Goal: Task Accomplishment & Management: Manage account settings

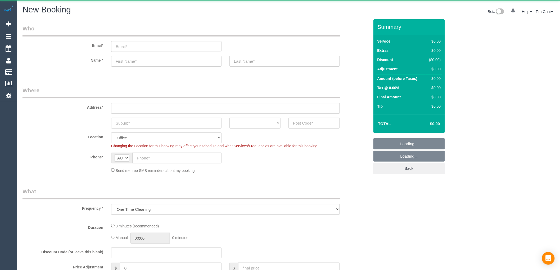
select select "object:819"
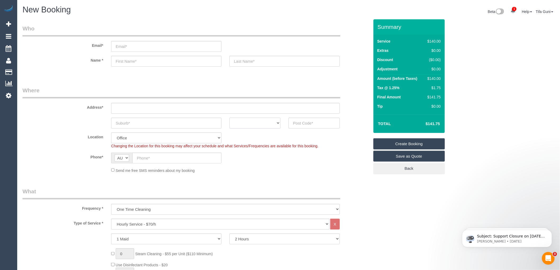
click at [268, 122] on select "ACT NSW NT QLD SA TAS VIC WA" at bounding box center [254, 123] width 51 height 11
select select "VIC"
click at [229, 118] on select "ACT NSW NT QLD SA TAS VIC WA" at bounding box center [254, 123] width 51 height 11
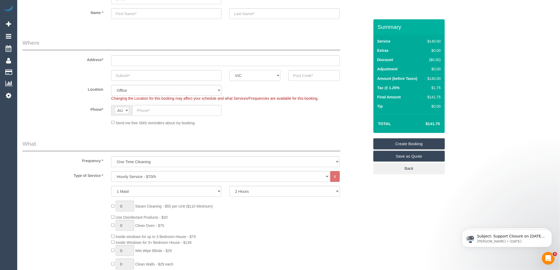
scroll to position [59, 0]
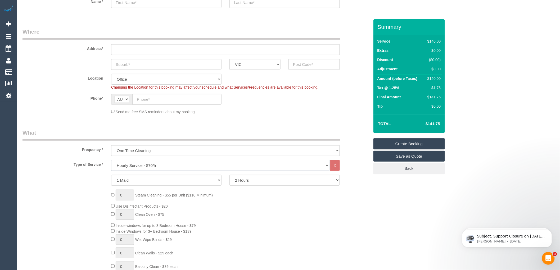
click at [139, 165] on select "Hourly Service - $70/h Hourly Service - $65/h Hourly Service - $60/h Hourly Ser…" at bounding box center [220, 165] width 218 height 11
click at [290, 206] on div "0 Steam Cleaning - $55 per Unit ($110 Minimum) Use Disinfectant Products - $20 …" at bounding box center [240, 268] width 266 height 156
click at [141, 60] on input "text" at bounding box center [166, 64] width 110 height 11
type input "City"
click at [312, 66] on input "text" at bounding box center [313, 64] width 51 height 11
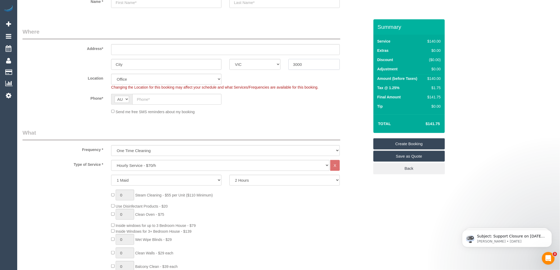
type input "3000"
click at [119, 52] on input "text" at bounding box center [225, 49] width 228 height 11
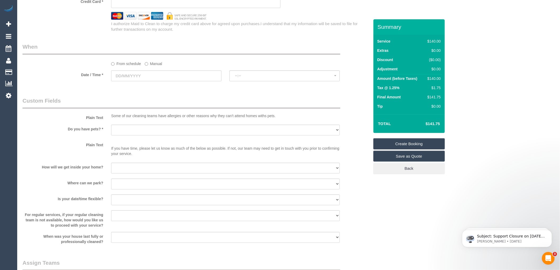
scroll to position [558, 0]
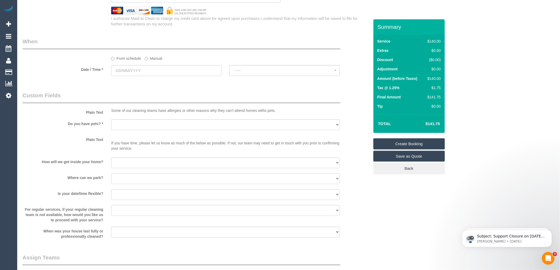
type input "-"
click at [135, 76] on input "text" at bounding box center [166, 70] width 110 height 11
select select "54"
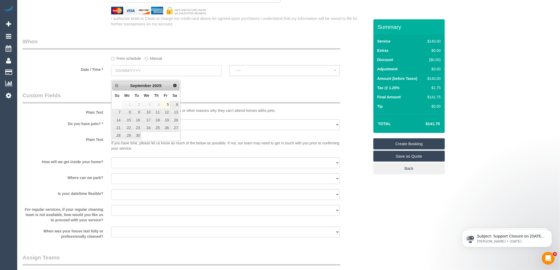
select select "object:2098"
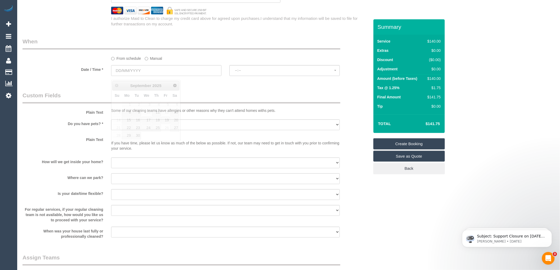
click at [204, 98] on legend "Custom Fields" at bounding box center [181, 97] width 318 height 12
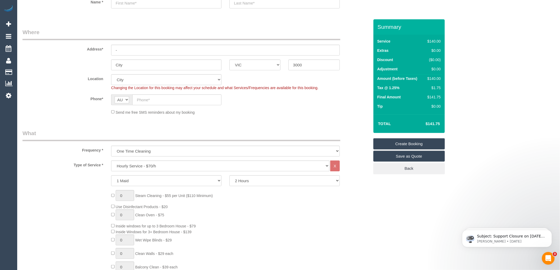
scroll to position [0, 0]
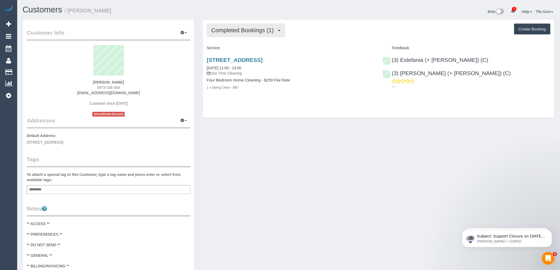
click at [246, 26] on button "Completed Bookings (1)" at bounding box center [246, 30] width 78 height 13
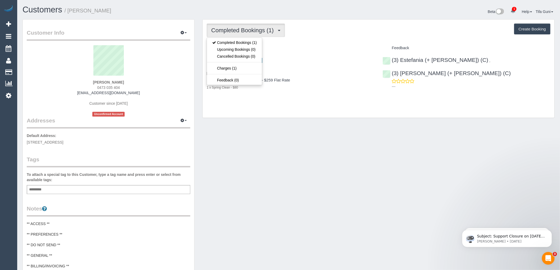
click at [246, 26] on button "Completed Bookings (1)" at bounding box center [246, 30] width 78 height 13
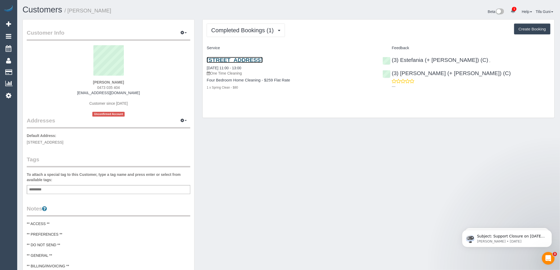
click at [254, 62] on link "169 Mascoma Street, Strathmore, VIC 3041" at bounding box center [235, 60] width 56 height 6
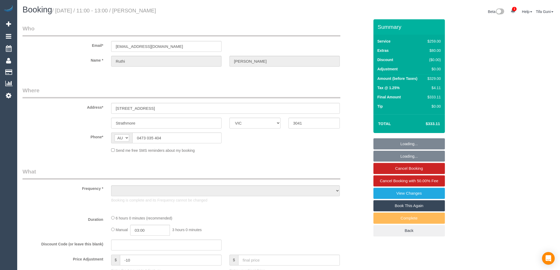
select select "VIC"
select select "object:573"
select select "string:stripe-pm_1RzqiI2GScqysDRV3oUldCRP"
select select "number:27"
select select "number:14"
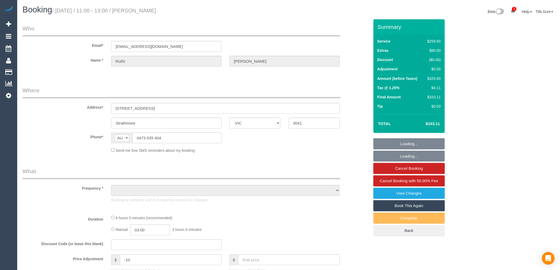
select select "number:18"
select select "number:22"
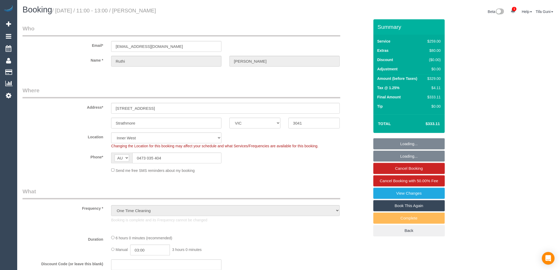
select select "object:724"
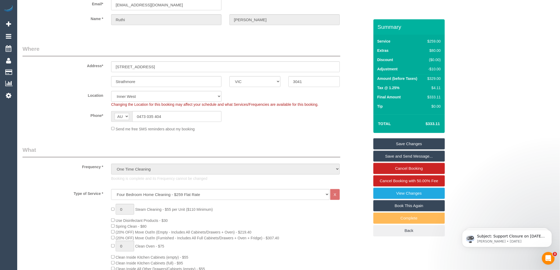
scroll to position [59, 0]
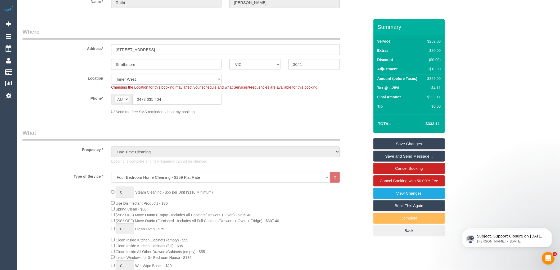
drag, startPoint x: 170, startPoint y: 103, endPoint x: 134, endPoint y: 95, distance: 36.7
click at [134, 95] on input "0473 035 404" at bounding box center [176, 99] width 89 height 11
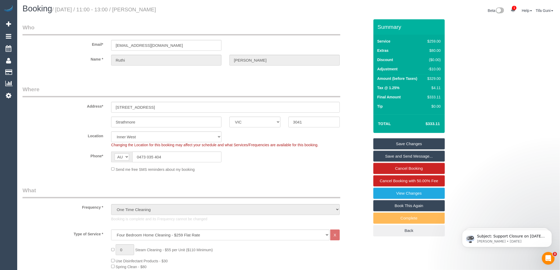
scroll to position [0, 0]
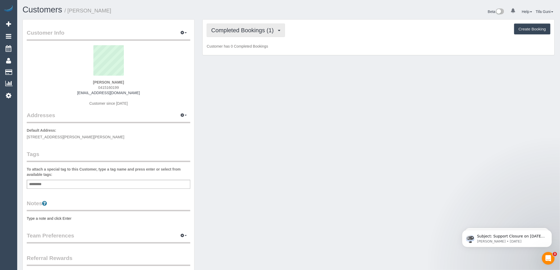
click at [263, 33] on span "Completed Bookings (1)" at bounding box center [243, 30] width 65 height 7
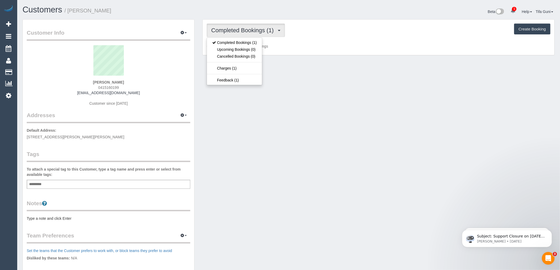
click at [304, 45] on p "Customer has 0 Completed Bookings" at bounding box center [378, 46] width 343 height 5
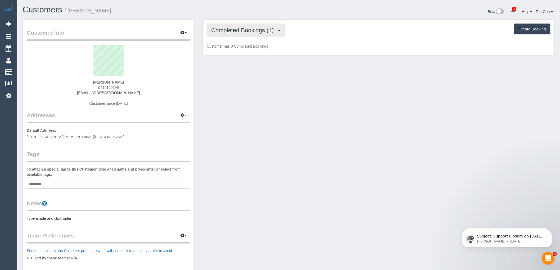
click at [249, 31] on span "Completed Bookings (1)" at bounding box center [243, 30] width 65 height 7
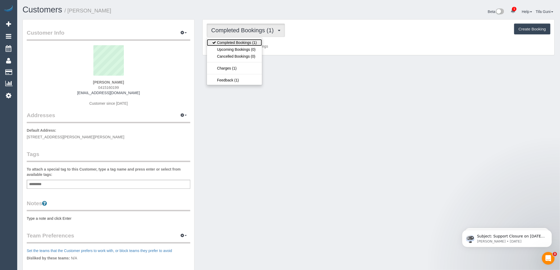
click at [239, 42] on link "Completed Bookings (1)" at bounding box center [234, 42] width 55 height 7
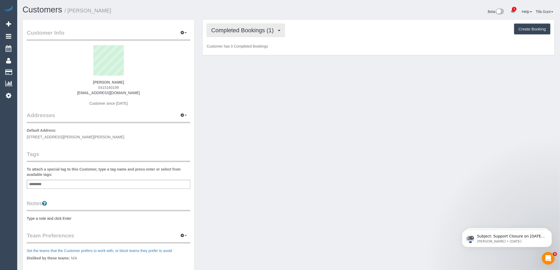
click at [257, 32] on span "Completed Bookings (1)" at bounding box center [243, 30] width 65 height 7
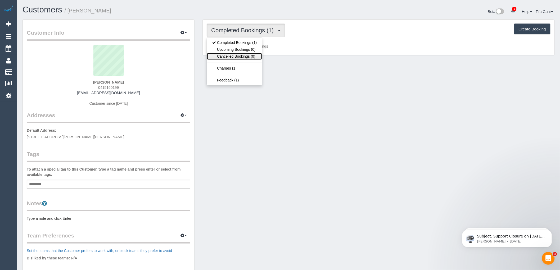
click at [249, 54] on link "Cancelled Bookings (0)" at bounding box center [234, 56] width 55 height 7
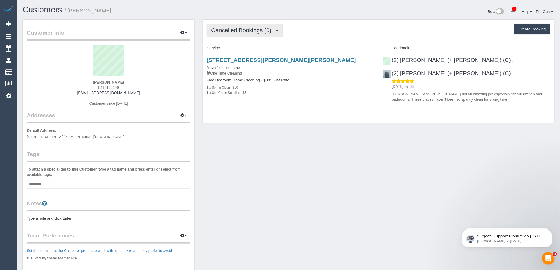
click at [244, 30] on span "Cancelled Bookings (0)" at bounding box center [242, 30] width 63 height 7
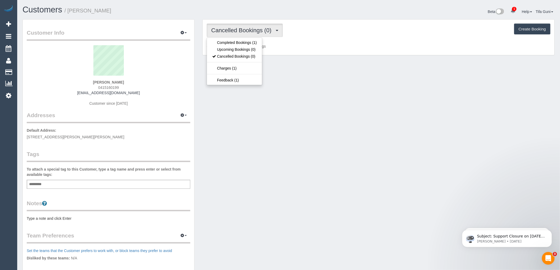
click at [268, 32] on span "Cancelled Bookings (0)" at bounding box center [242, 30] width 63 height 7
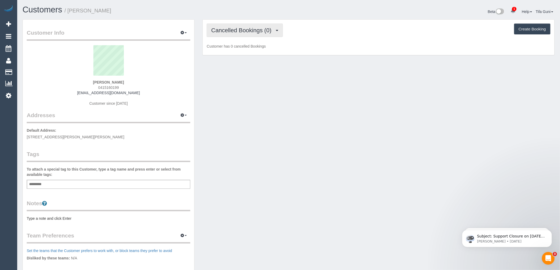
click at [260, 30] on span "Cancelled Bookings (0)" at bounding box center [242, 30] width 63 height 7
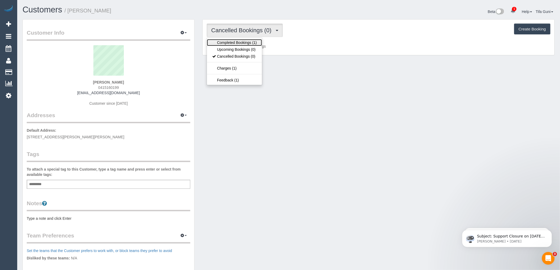
click at [250, 43] on link "Completed Bookings (1)" at bounding box center [234, 42] width 55 height 7
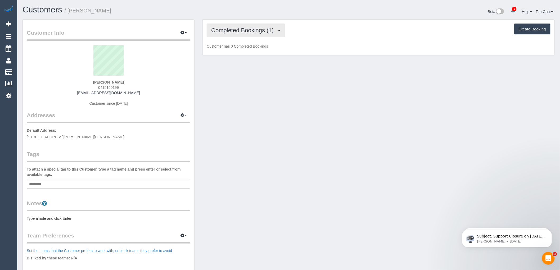
click at [255, 29] on span "Completed Bookings (1)" at bounding box center [243, 30] width 65 height 7
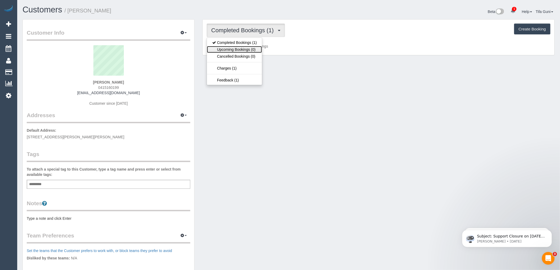
click at [255, 50] on link "Upcoming Bookings (0)" at bounding box center [234, 49] width 55 height 7
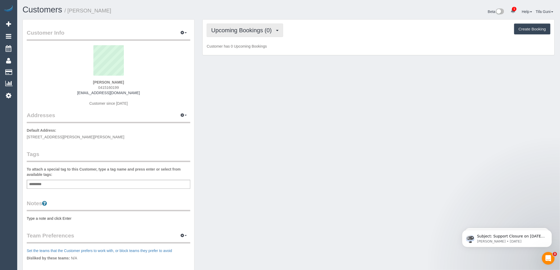
click at [254, 29] on span "Upcoming Bookings (0)" at bounding box center [242, 30] width 63 height 7
click at [329, 100] on div "Customer Info Edit Contact Info Send Message Email Preferences Special Sales Ta…" at bounding box center [289, 191] width 540 height 344
click at [242, 31] on span "Upcoming Bookings (0)" at bounding box center [242, 30] width 63 height 7
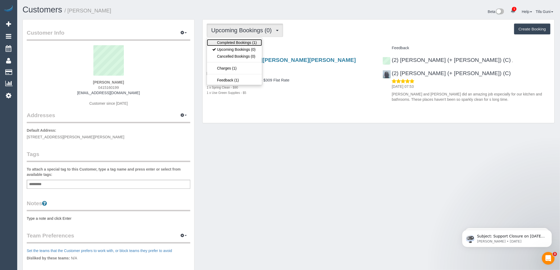
click at [246, 42] on link "Completed Bookings (1)" at bounding box center [234, 42] width 55 height 7
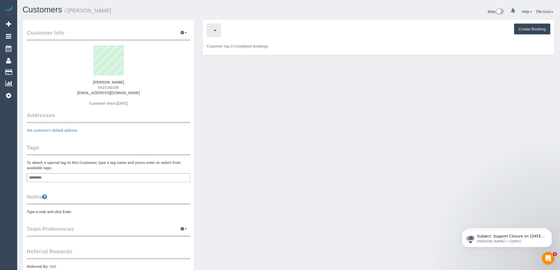
click at [217, 32] on button "button" at bounding box center [214, 30] width 14 height 13
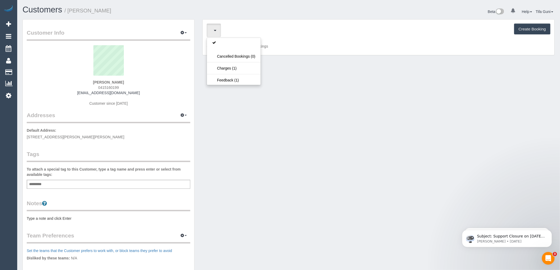
click at [525, 28] on button "Create Booking" at bounding box center [532, 29] width 36 height 11
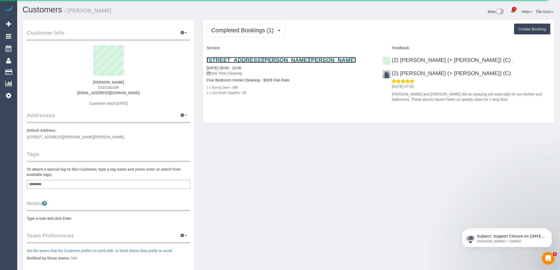
click at [294, 59] on link "1 Blue Jay Ct, Narre Warren South, VIC 3805" at bounding box center [281, 60] width 149 height 6
select select "VIC"
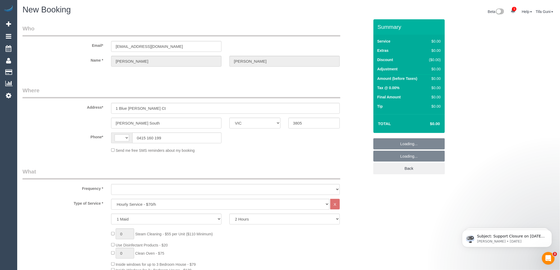
select select "string:AU"
select select "object:872"
select select "string:stripe-pm_1ReqYf2GScqysDRV45zDDTwX"
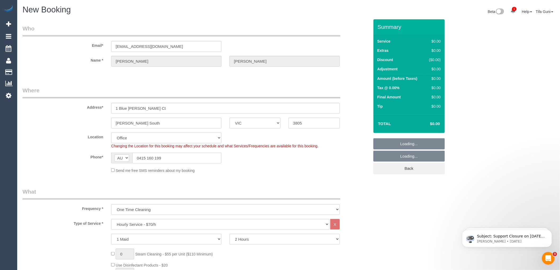
select select "object:2296"
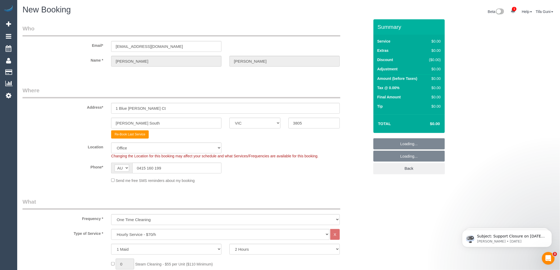
select select "52"
select select "object:2306"
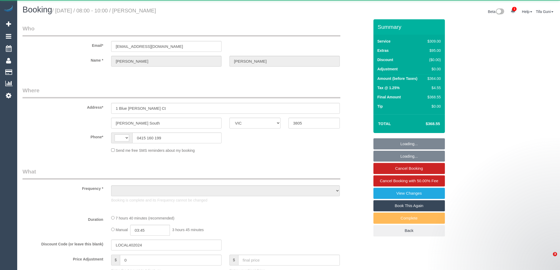
select select "VIC"
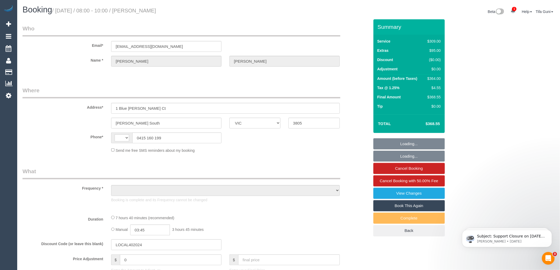
select select "spot1"
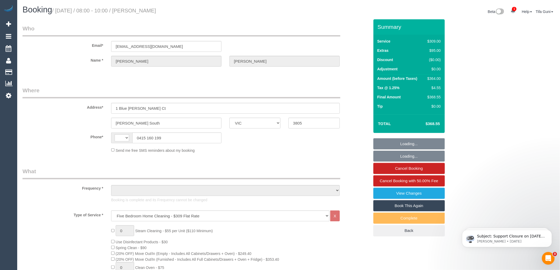
select select "object:716"
select select "string:stripe-pm_1ReqYf2GScqysDRV45zDDTwX"
select select "string:AU"
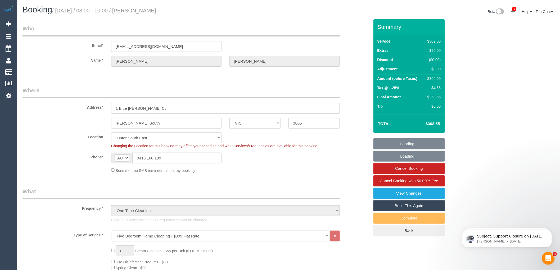
select select "number:27"
select select "number:14"
select select "number:19"
select select "number:36"
select select "number:26"
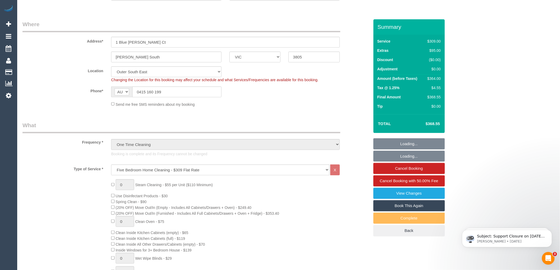
scroll to position [88, 0]
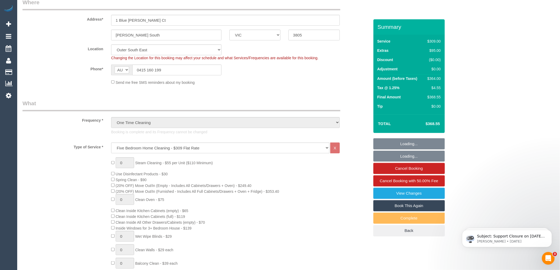
select select "object:1406"
select select "spot6"
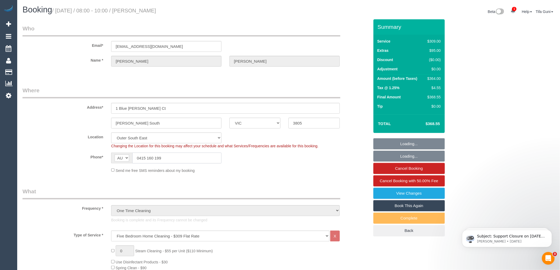
drag, startPoint x: 176, startPoint y: 154, endPoint x: 135, endPoint y: 154, distance: 40.2
click at [135, 154] on input "0415 160 199" at bounding box center [176, 158] width 89 height 11
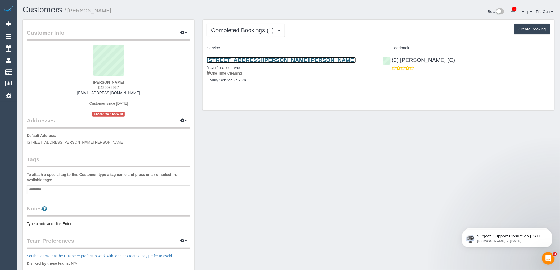
click at [270, 59] on link "[STREET_ADDRESS][PERSON_NAME][PERSON_NAME]" at bounding box center [281, 60] width 149 height 6
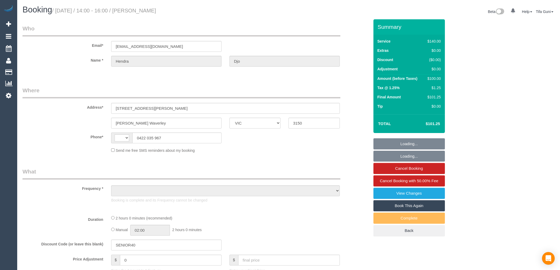
select select "VIC"
select select "string:AU"
select select "object:567"
select select "number:28"
select select "number:14"
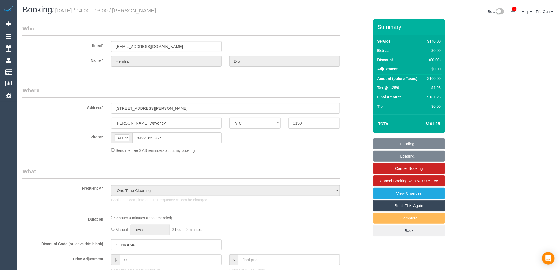
select select "number:19"
select select "number:24"
select select "number:26"
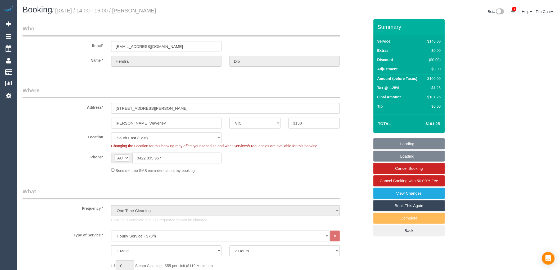
select select "string:stripe-pm_1RwFRa2GScqysDRVyn98dClY"
select select "spot1"
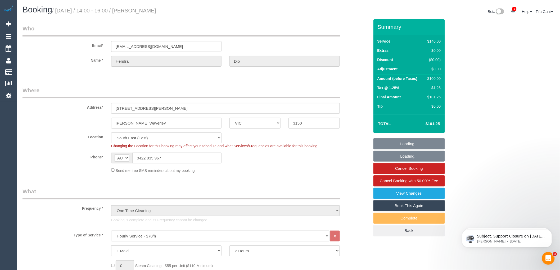
select select "object:1399"
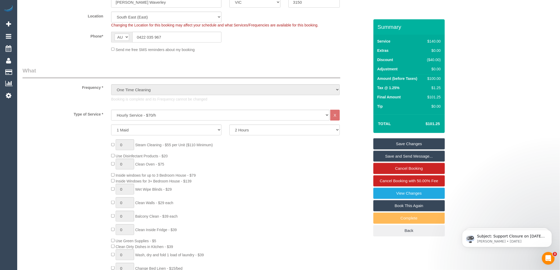
scroll to position [59, 0]
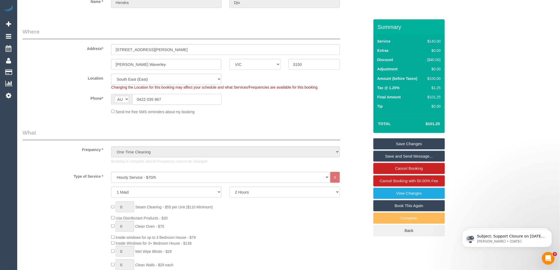
drag, startPoint x: 179, startPoint y: 99, endPoint x: 134, endPoint y: 95, distance: 44.6
click at [134, 95] on input "0422 035 967" at bounding box center [176, 99] width 89 height 11
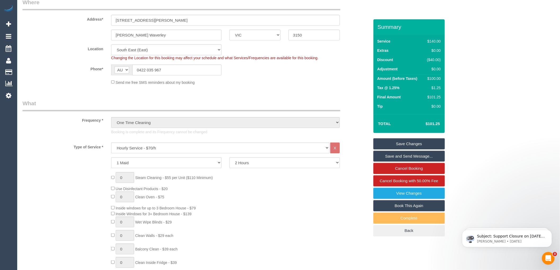
scroll to position [0, 0]
